Goal: Answer question/provide support: Answer question/provide support

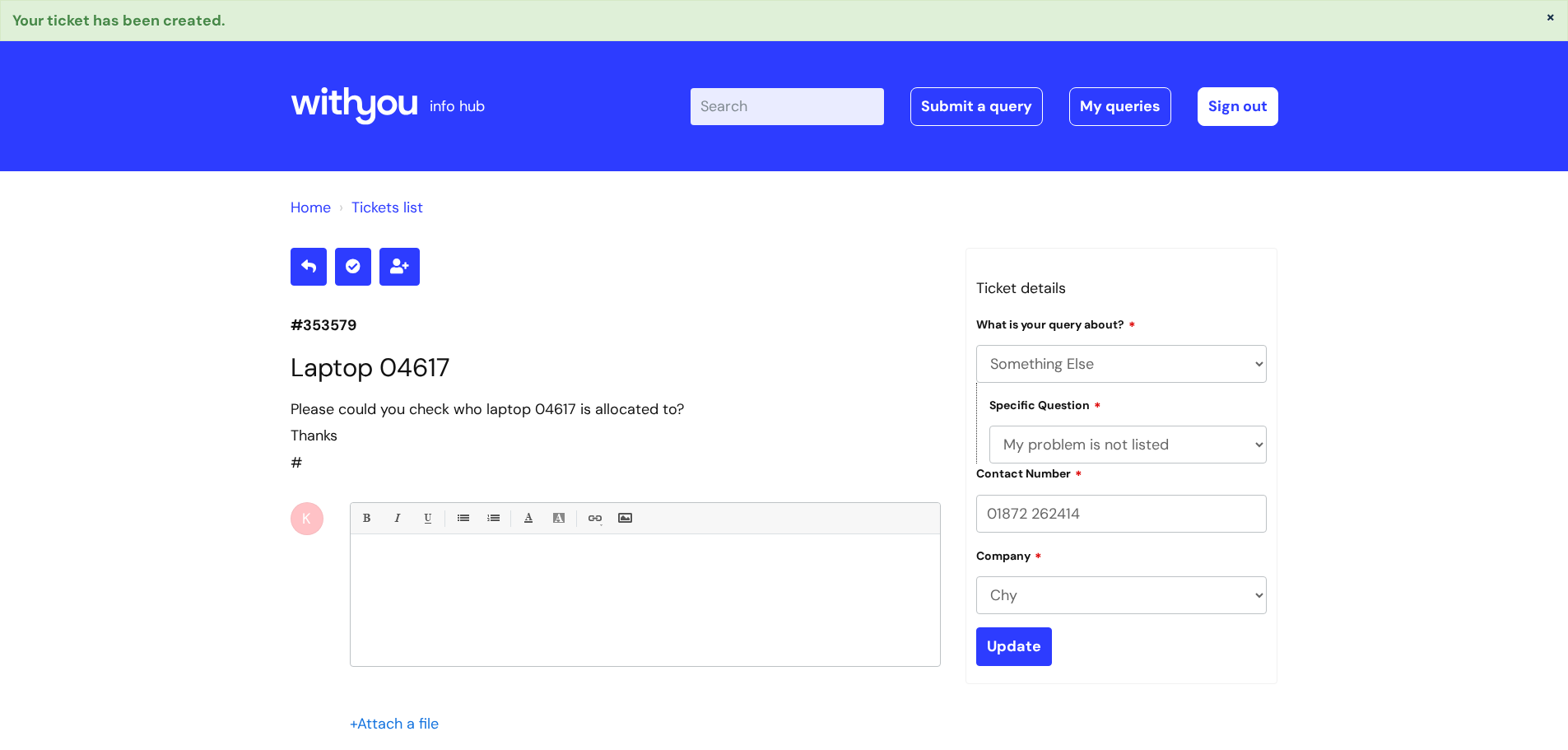
select select "Something Else"
select select "My problem is not listed"
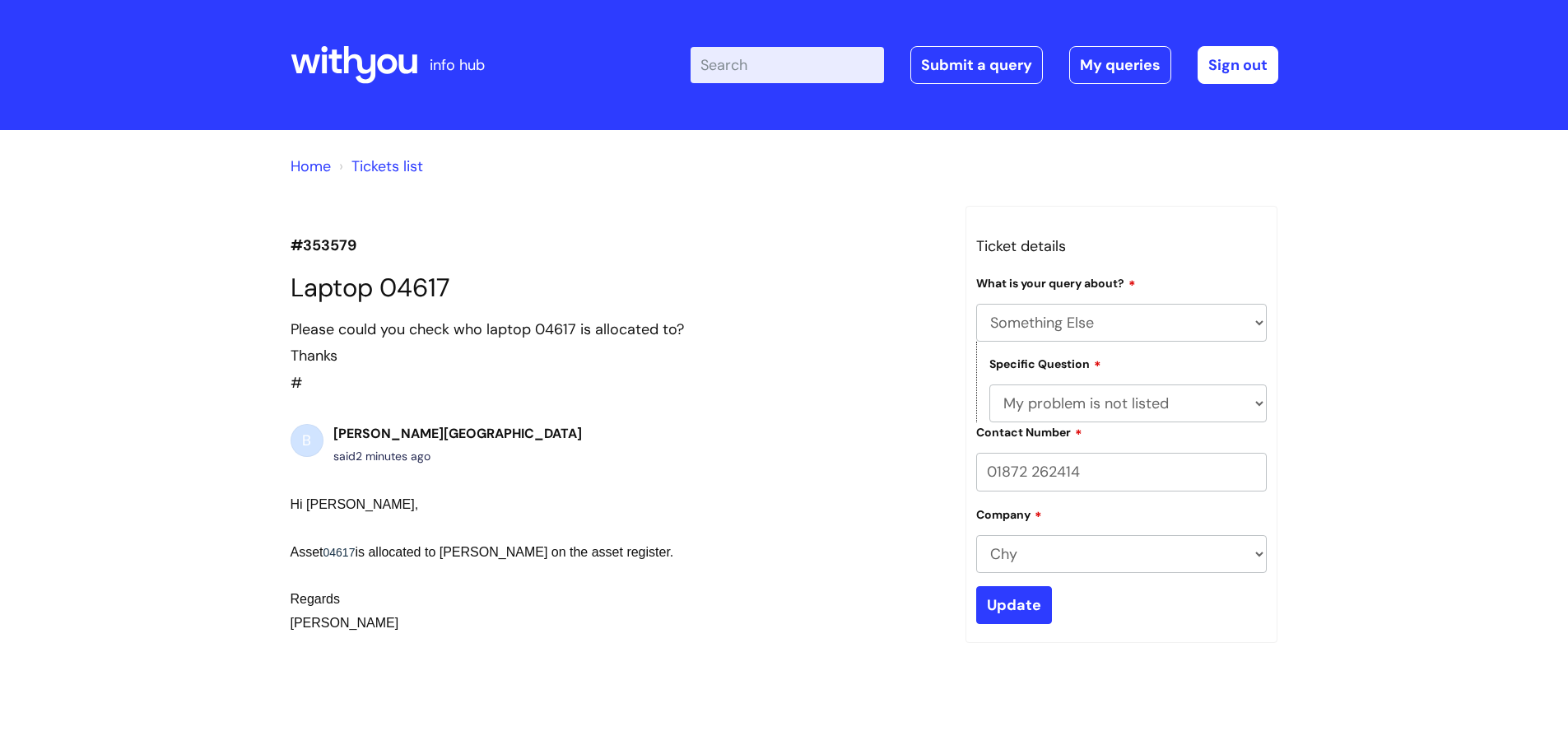
select select "Something Else"
select select "My problem is not listed"
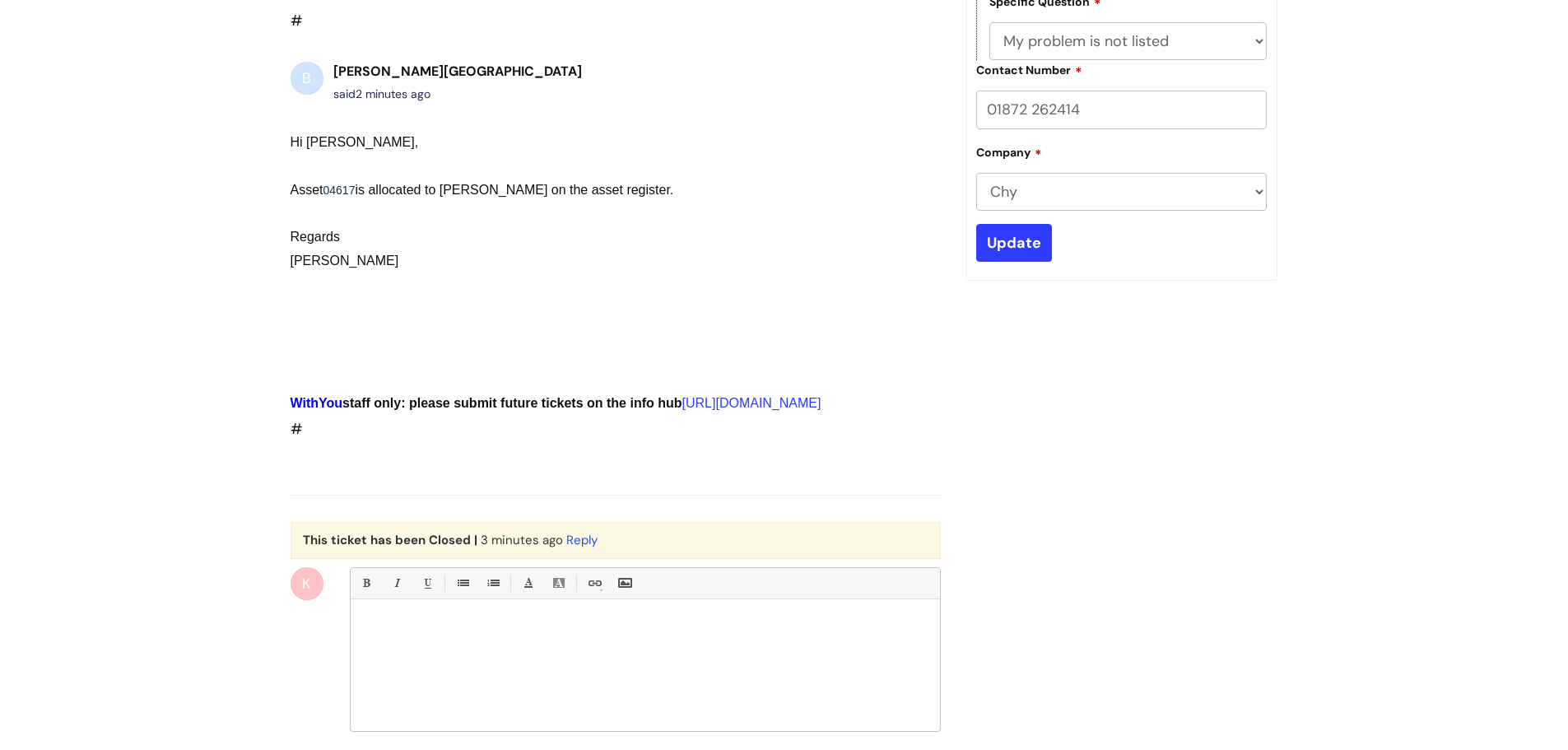
click at [438, 599] on li "Underline(Ctrl-U)" at bounding box center [426, 583] width 31 height 31
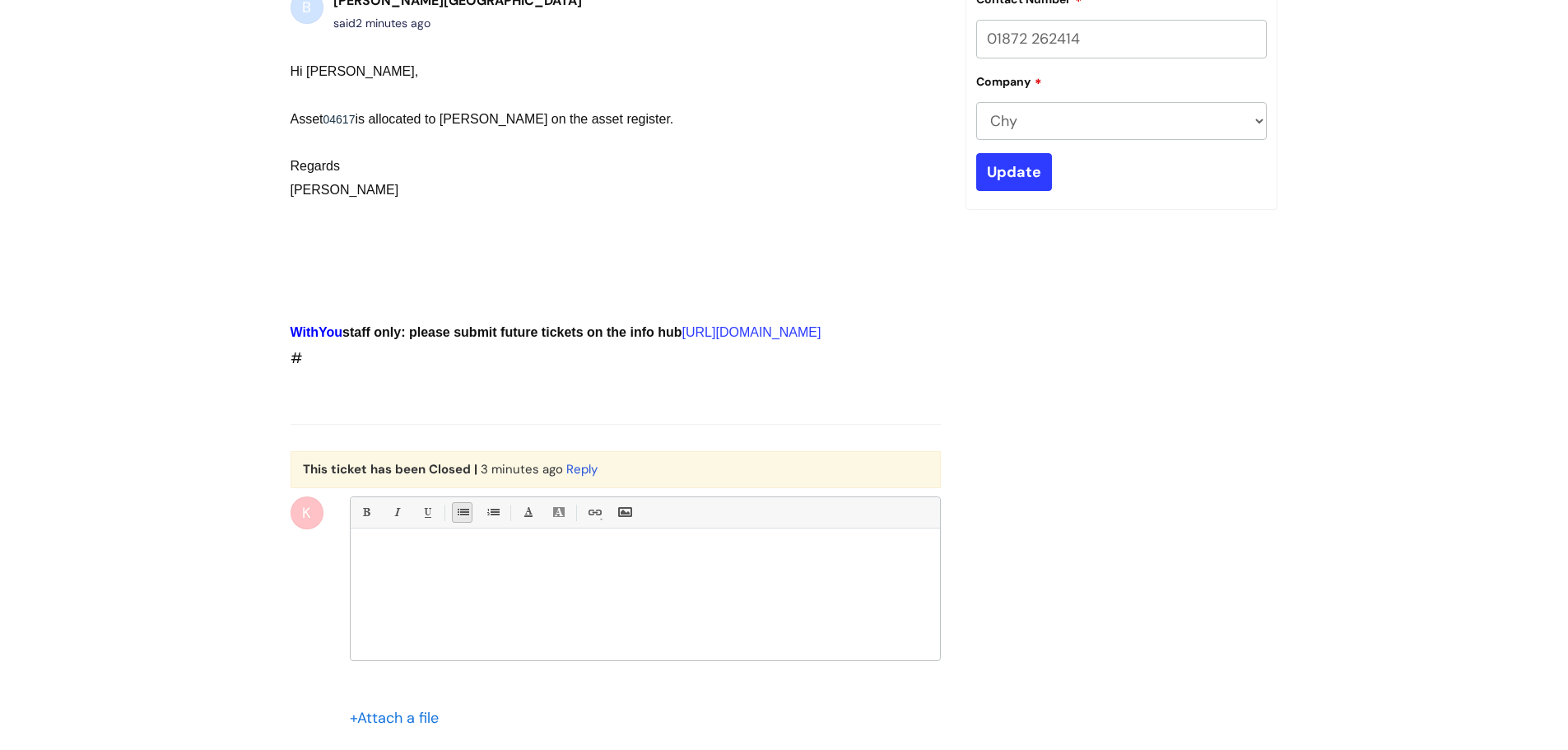
scroll to position [527, 0]
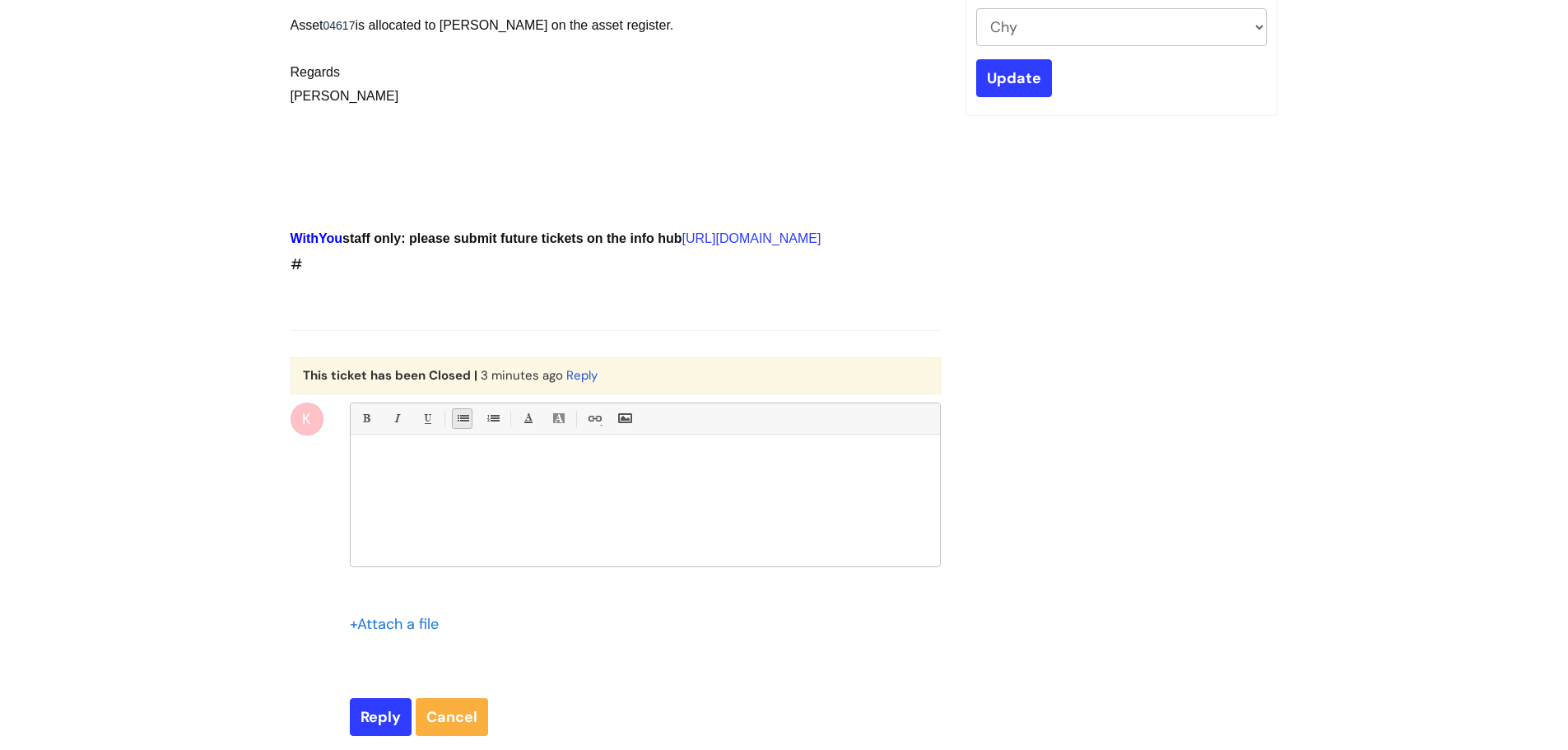
click at [436, 470] on p at bounding box center [645, 463] width 564 height 15
click at [644, 470] on p "Thanks [PERSON_NAME]! Is 02319 also allocated to [PERSON_NAME]?" at bounding box center [645, 463] width 564 height 15
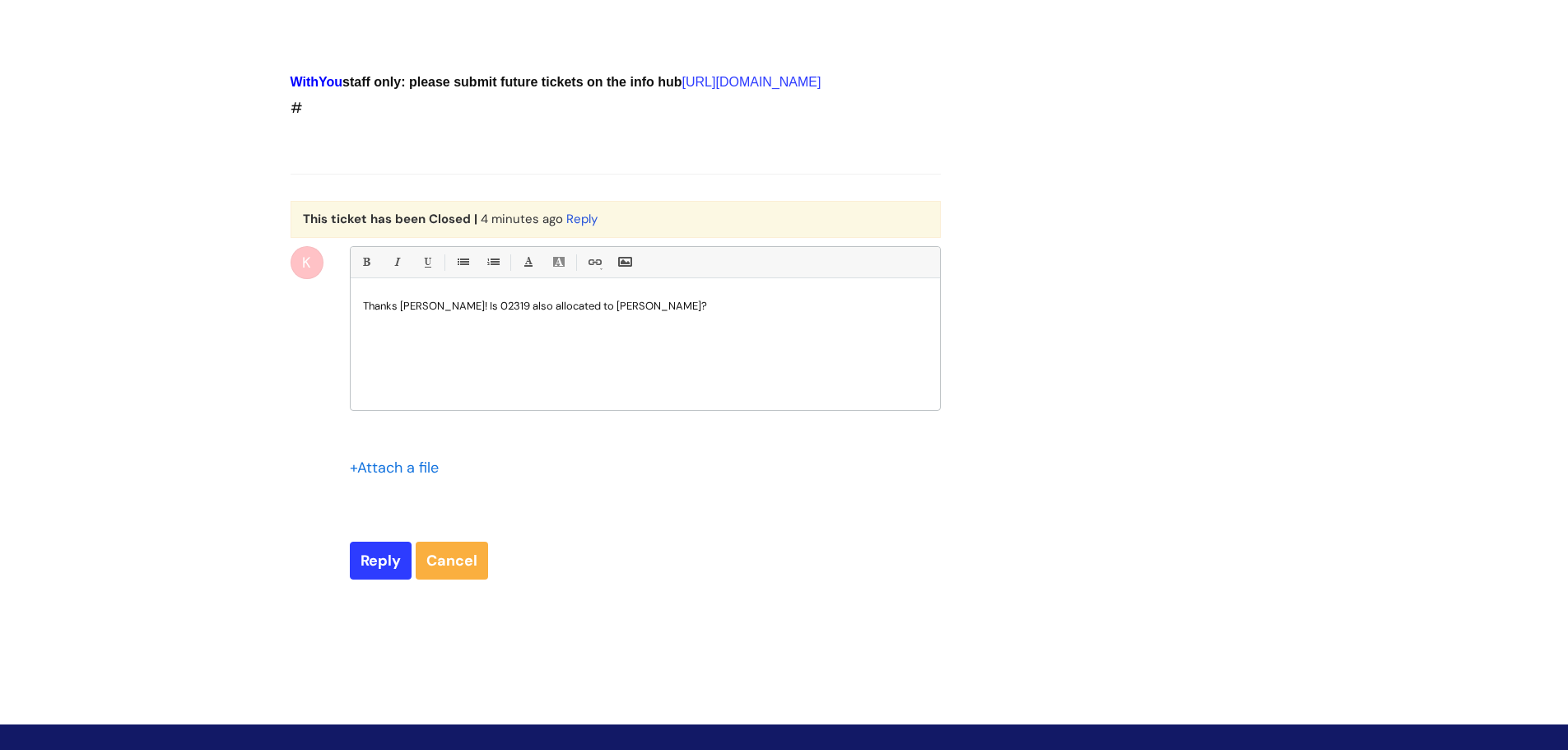
scroll to position [692, 0]
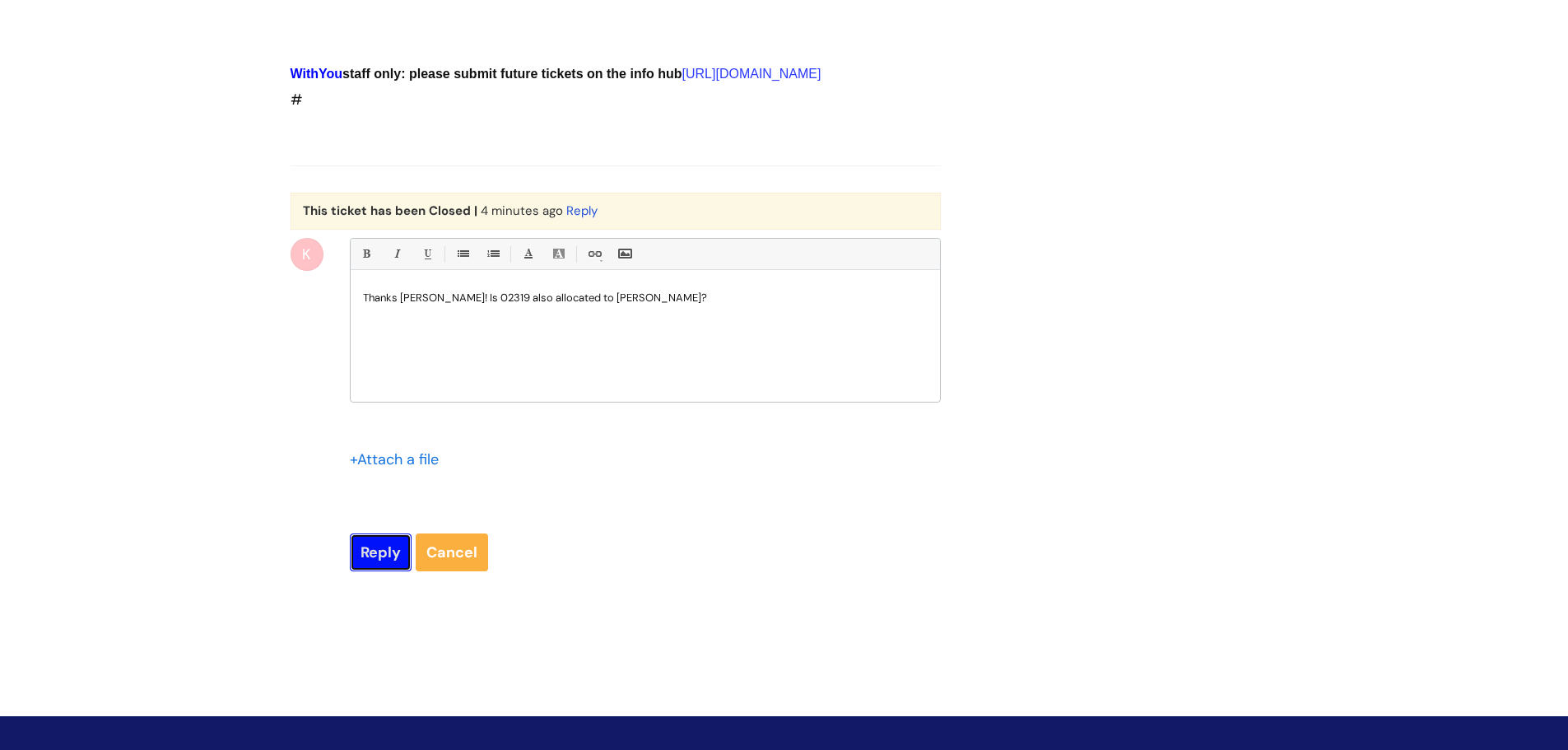
click at [380, 571] on input "Reply" at bounding box center [380, 552] width 62 height 37
type input "Please Wait..."
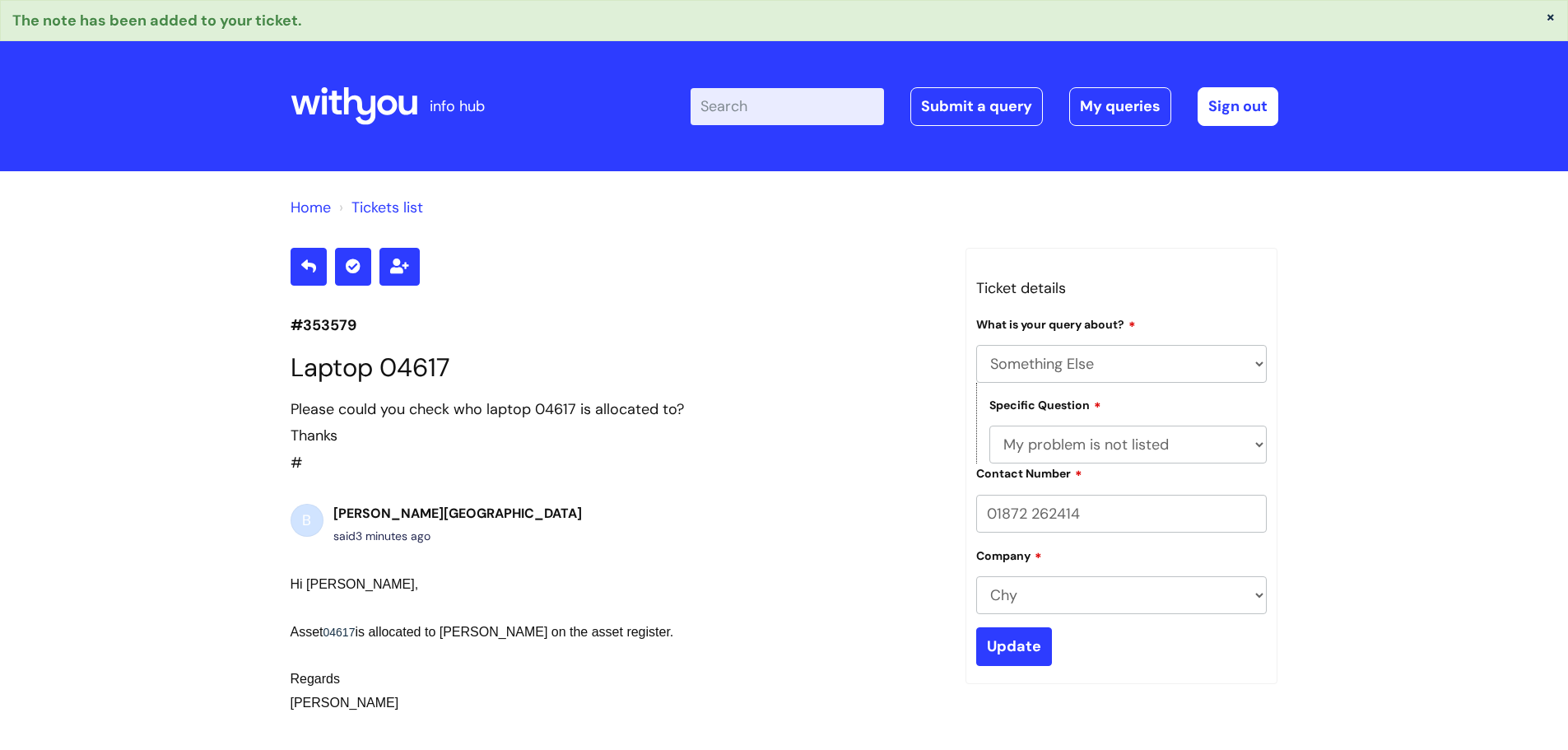
select select "Something Else"
select select "My problem is not listed"
